Goal: Task Accomplishment & Management: Use online tool/utility

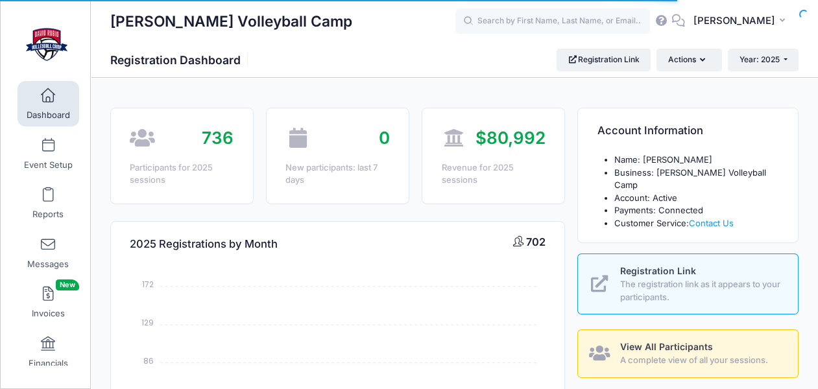
select select
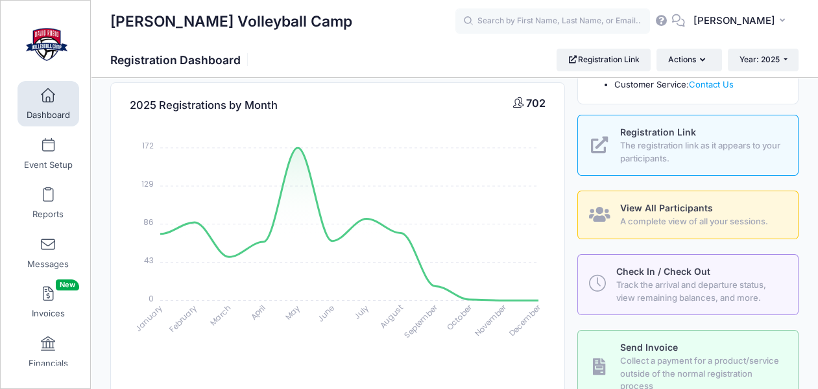
scroll to position [143, 0]
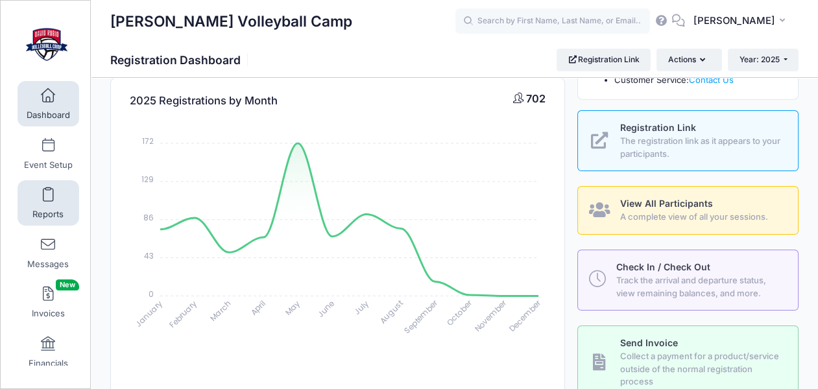
click at [46, 206] on link "Reports" at bounding box center [49, 202] width 62 height 45
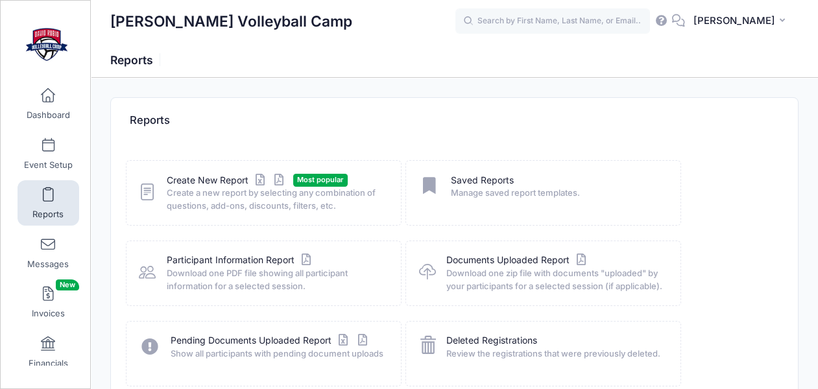
click at [191, 187] on span "Create a new report by selecting any combination of questions, add-ons, discoun…" at bounding box center [275, 199] width 217 height 25
click at [218, 178] on link "Create New Report" at bounding box center [227, 181] width 121 height 14
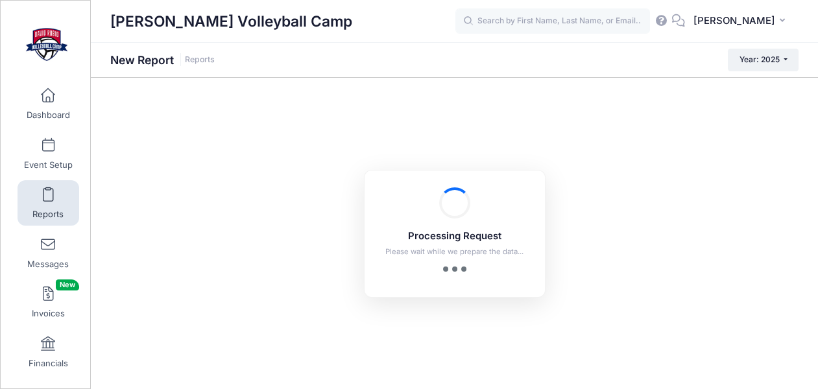
checkbox input "true"
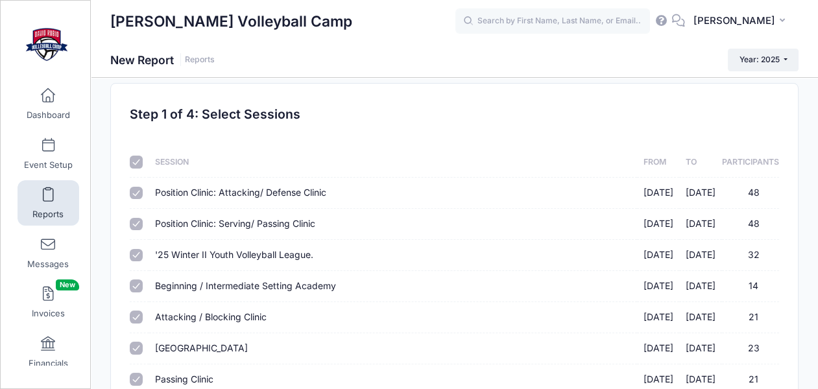
click at [135, 162] on input "checkbox" at bounding box center [136, 162] width 13 height 13
checkbox input "false"
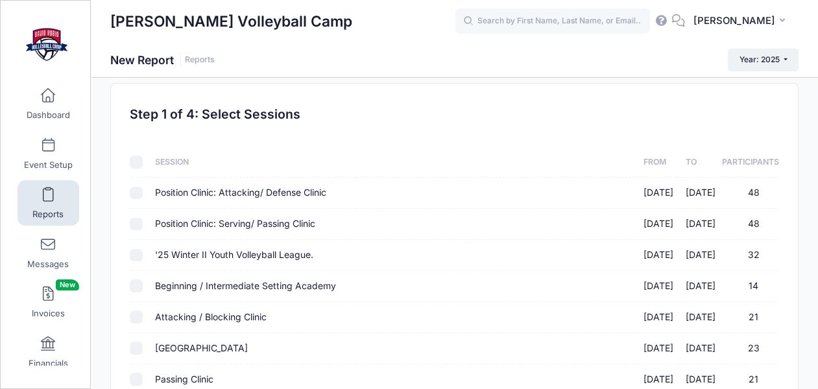
checkbox input "false"
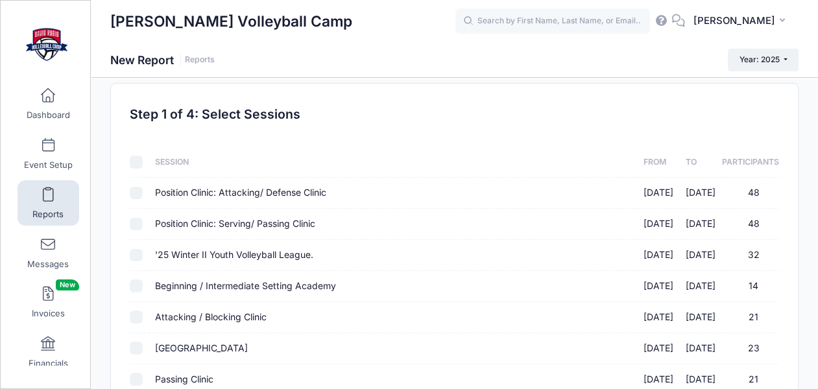
checkbox input "false"
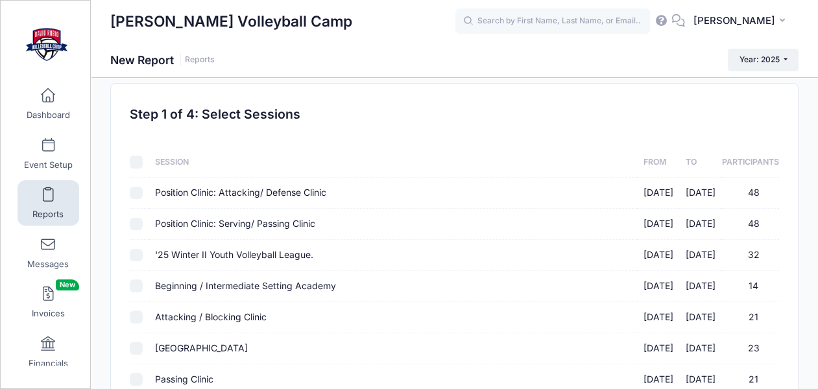
checkbox input "false"
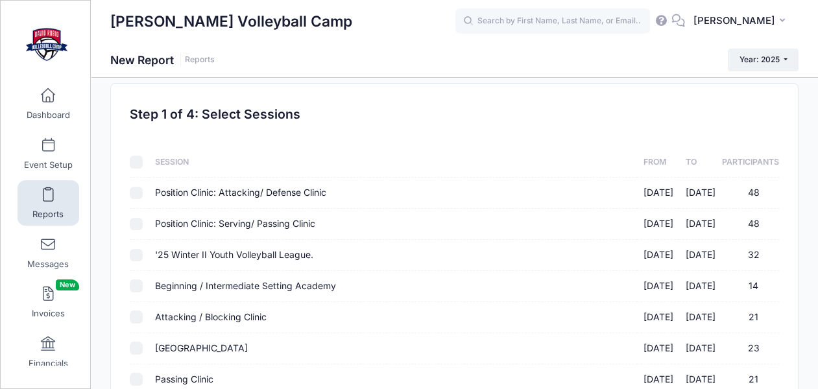
checkbox input "false"
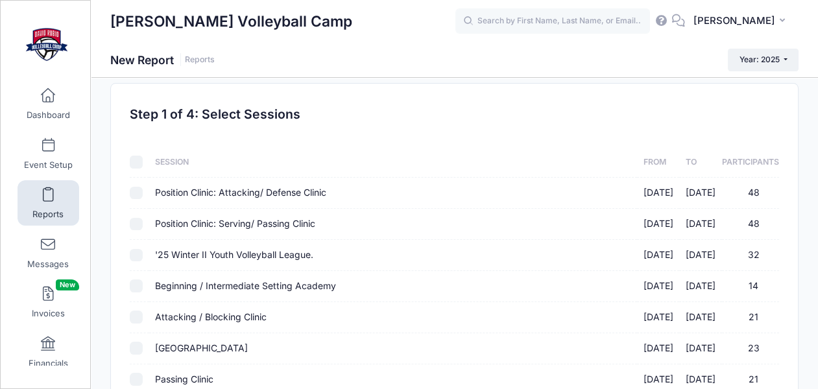
checkbox input "false"
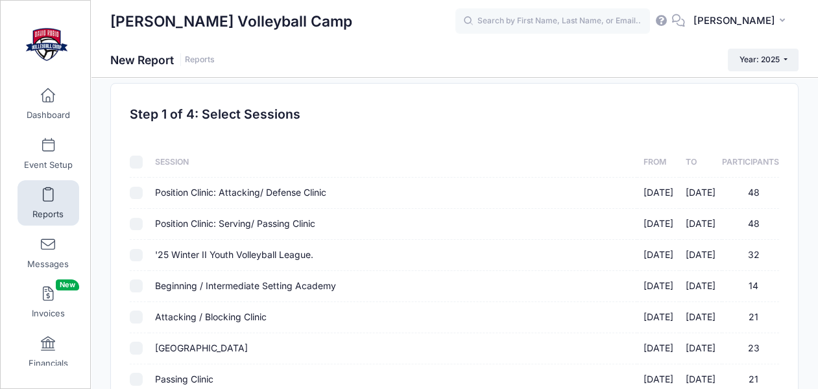
checkbox input "false"
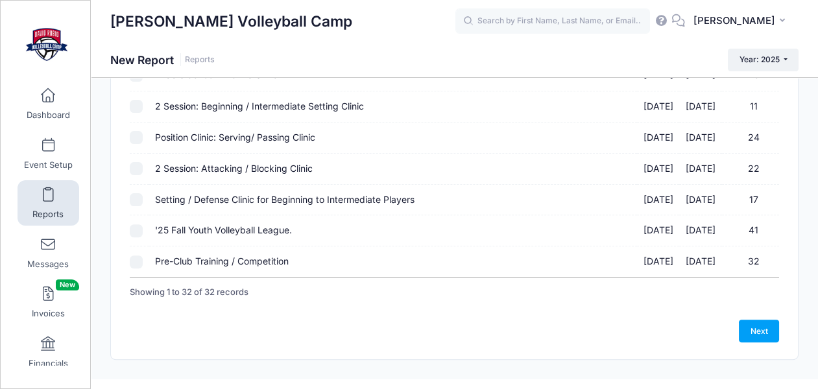
scroll to position [901, 0]
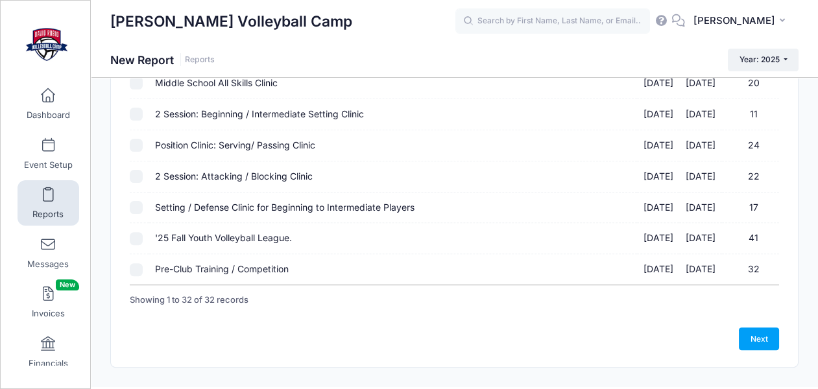
click at [133, 270] on input "Pre-Club Training / Competition 09/22/2025 - 10/29/2025 32" at bounding box center [136, 269] width 13 height 13
checkbox input "true"
click at [139, 242] on input "'25 Fall Youth Volleyball League. 09/02/2025 - 10/30/2025 41" at bounding box center [136, 238] width 13 height 13
checkbox input "true"
click at [751, 337] on link "Next" at bounding box center [759, 338] width 40 height 22
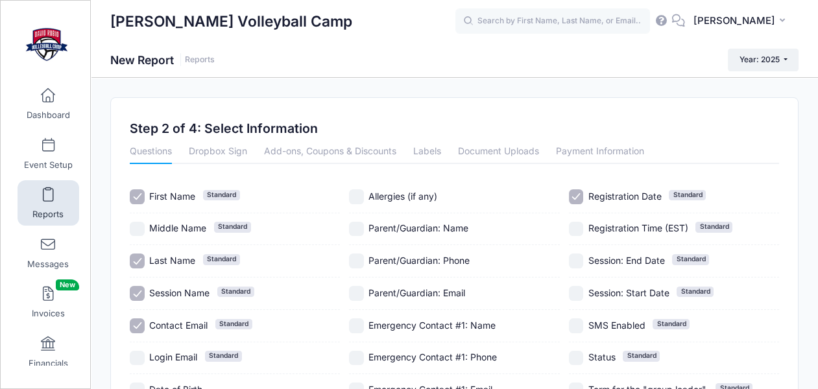
click at [142, 293] on input "Session Name Standard" at bounding box center [137, 293] width 15 height 15
checkbox input "false"
click at [130, 327] on input "Contact Email Standard" at bounding box center [137, 325] width 15 height 15
checkbox input "false"
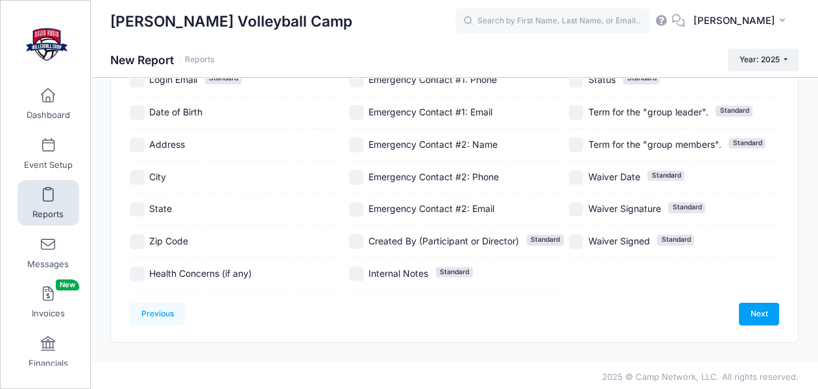
scroll to position [279, 0]
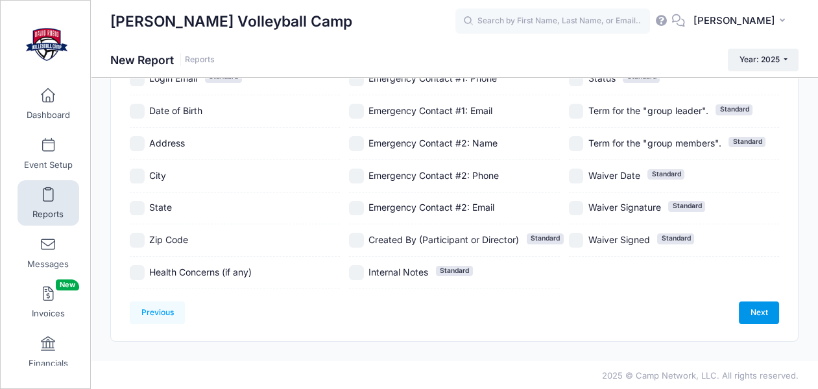
click at [770, 313] on link "Next" at bounding box center [759, 312] width 40 height 22
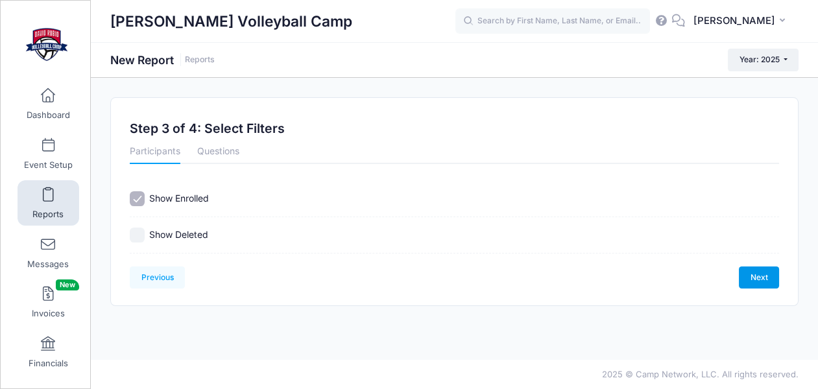
click at [757, 272] on link "Next" at bounding box center [759, 277] width 40 height 22
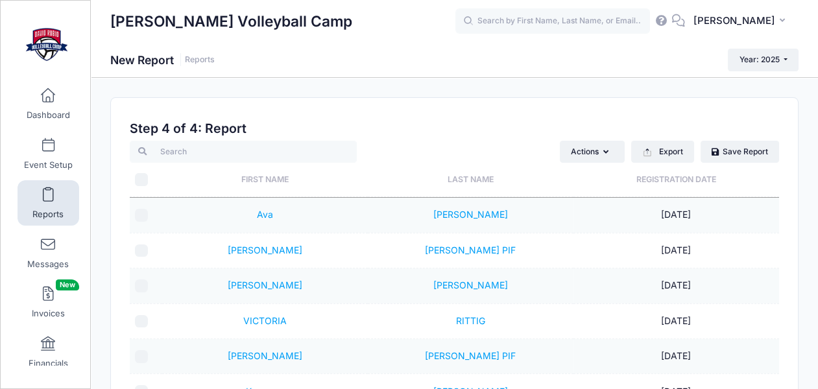
click at [652, 182] on th "Registration Date" at bounding box center [676, 180] width 206 height 34
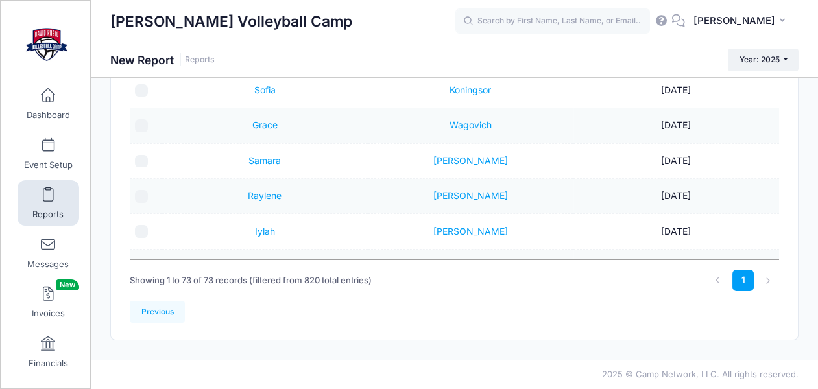
scroll to position [2148, 0]
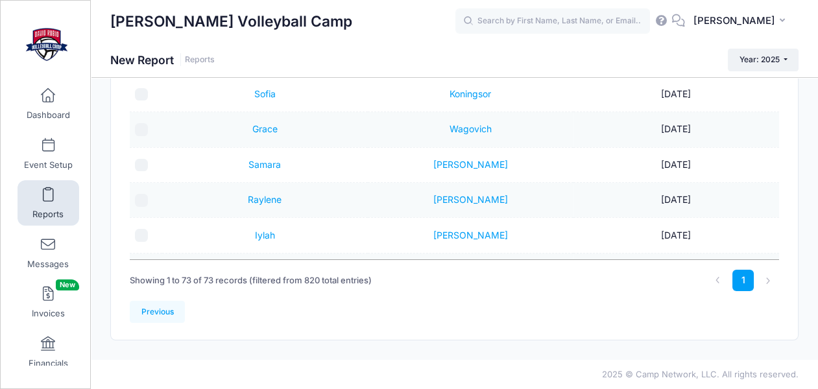
click at [145, 195] on input "checkbox" at bounding box center [141, 200] width 13 height 13
checkbox input "true"
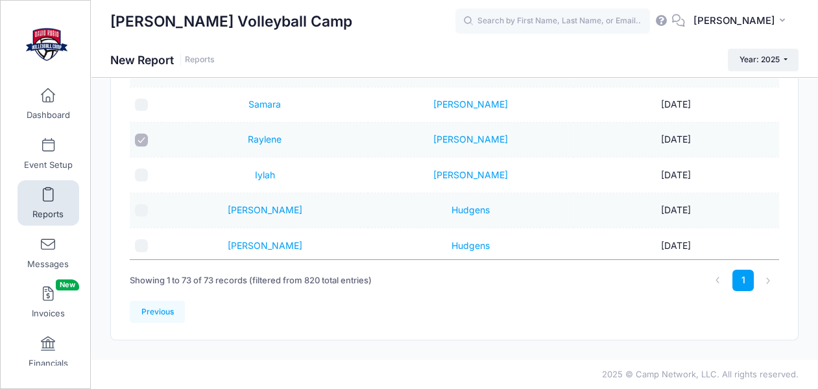
scroll to position [2215, 0]
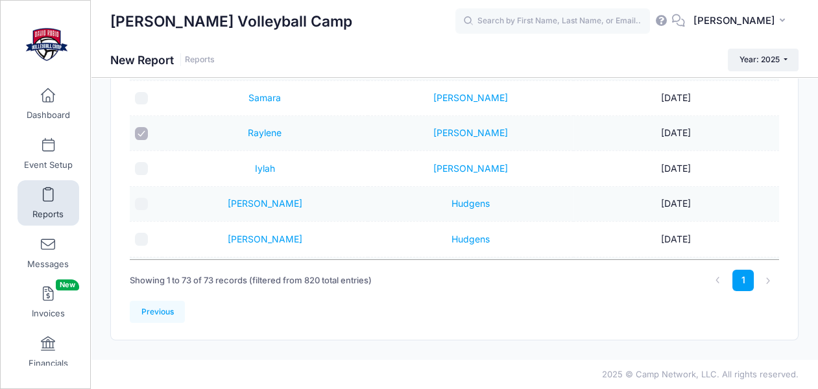
click at [140, 202] on input "checkbox" at bounding box center [141, 204] width 13 height 13
checkbox input "true"
click at [141, 169] on input "checkbox" at bounding box center [141, 168] width 13 height 13
checkbox input "true"
click at [145, 237] on input "checkbox" at bounding box center [141, 239] width 13 height 13
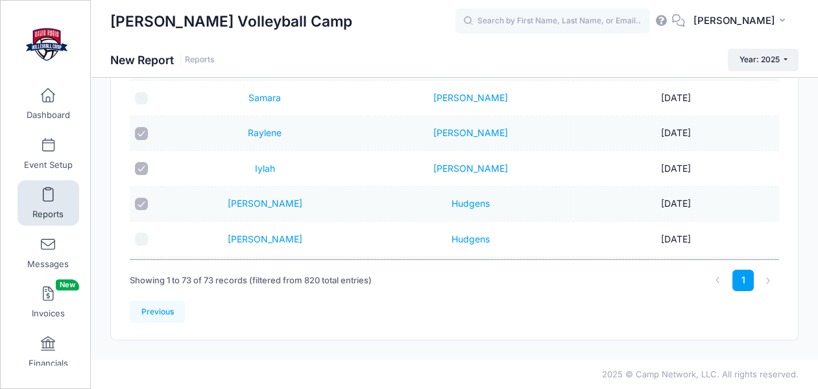
checkbox input "true"
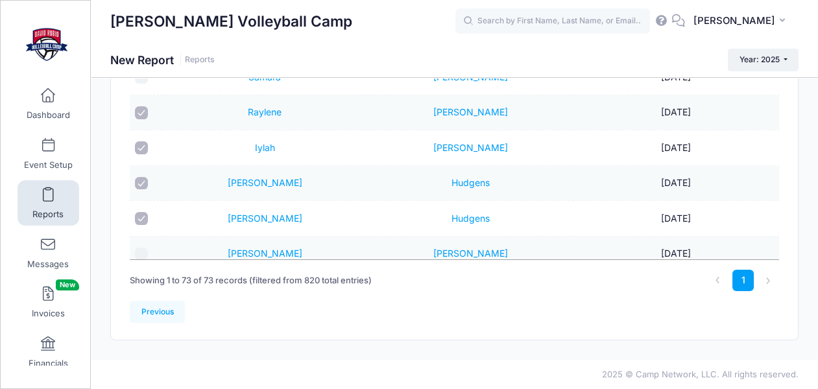
scroll to position [2244, 0]
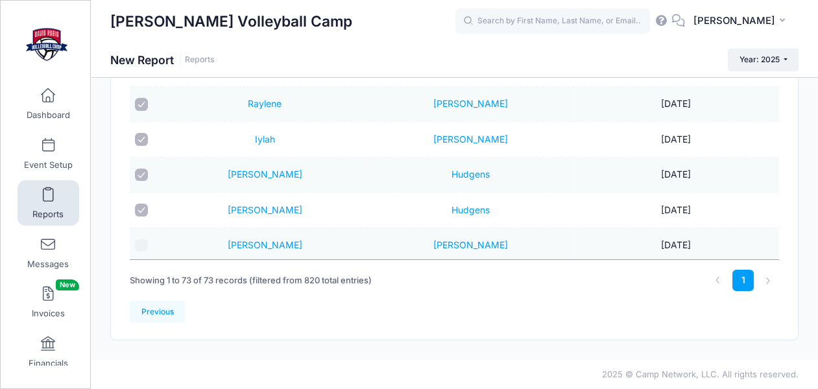
click at [142, 242] on input "checkbox" at bounding box center [141, 245] width 13 height 13
checkbox input "true"
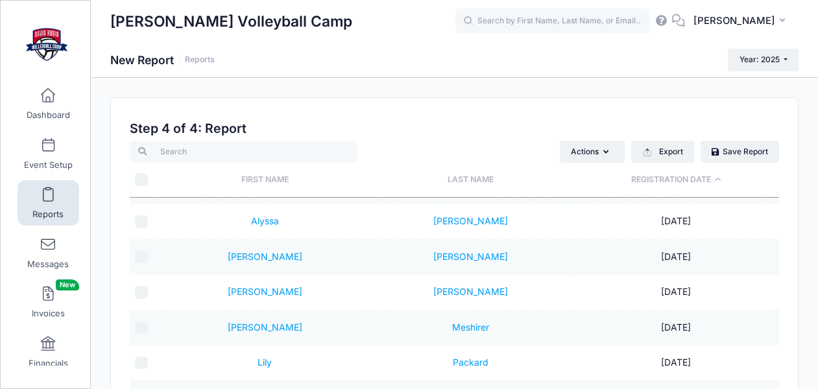
scroll to position [1054, 0]
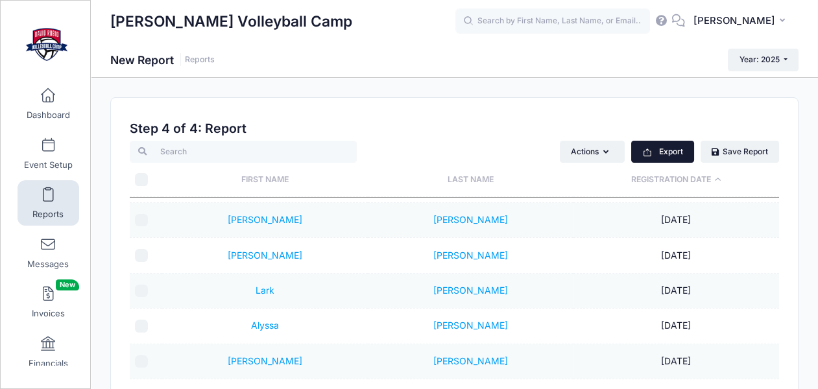
click at [665, 149] on button "Export" at bounding box center [662, 152] width 63 height 22
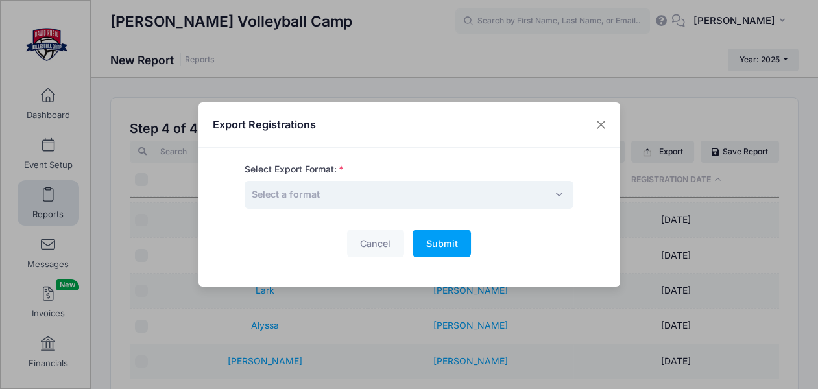
click at [475, 194] on span "Select a format" at bounding box center [408, 195] width 329 height 28
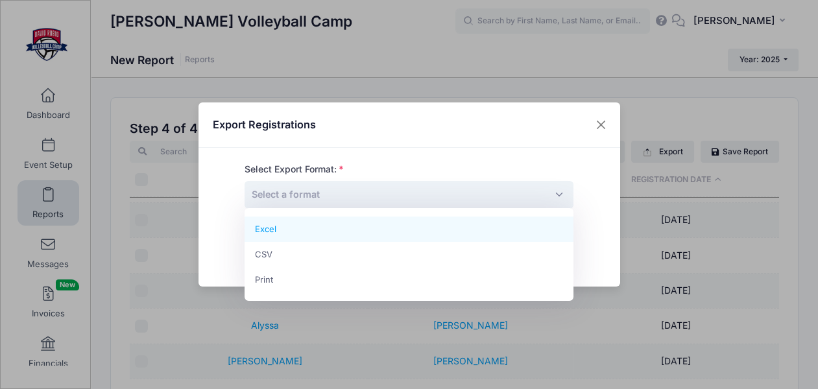
select select "excel"
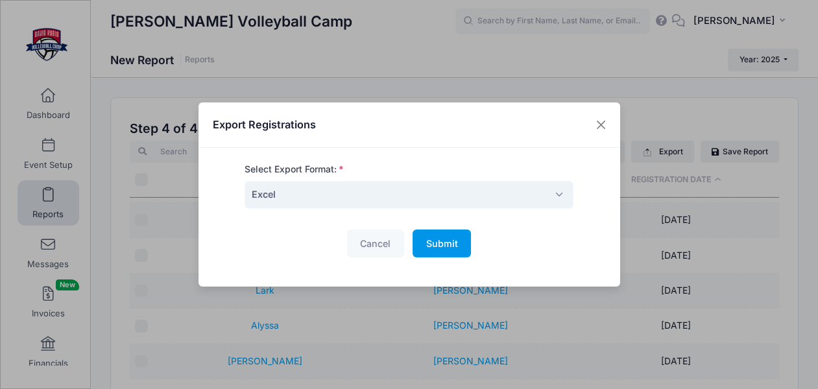
click at [457, 246] on span "Submit" at bounding box center [442, 243] width 32 height 11
